Goal: Find specific page/section: Find specific page/section

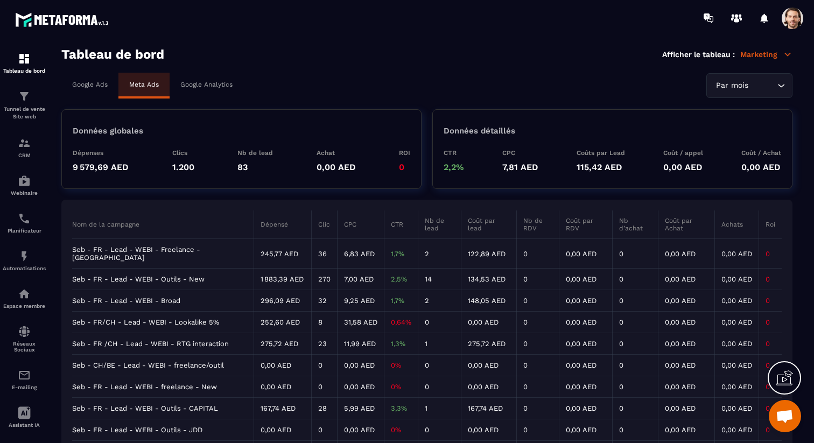
click at [144, 250] on td "Seb - FR - Lead - WEBI - Freelance - [GEOGRAPHIC_DATA]" at bounding box center [162, 254] width 181 height 30
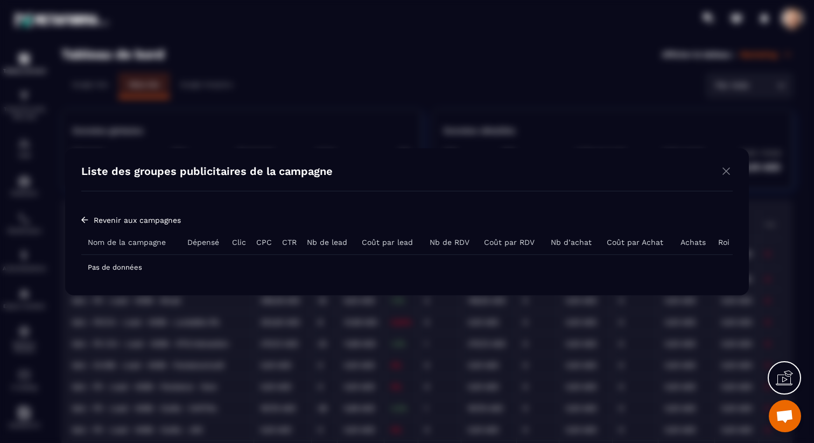
click at [724, 170] on img "Modal window" at bounding box center [726, 170] width 13 height 13
